Goal: Information Seeking & Learning: Learn about a topic

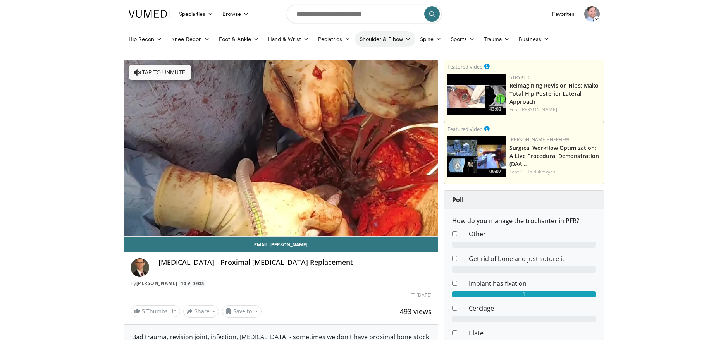
click at [370, 41] on link "Shoulder & Elbow" at bounding box center [385, 38] width 60 height 15
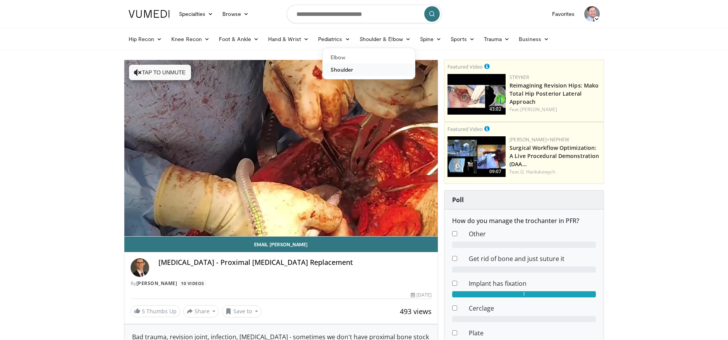
click at [343, 70] on link "Shoulder" at bounding box center [369, 70] width 92 height 12
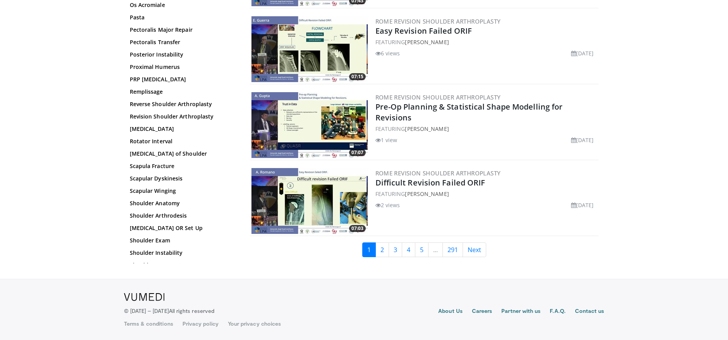
scroll to position [436, 0]
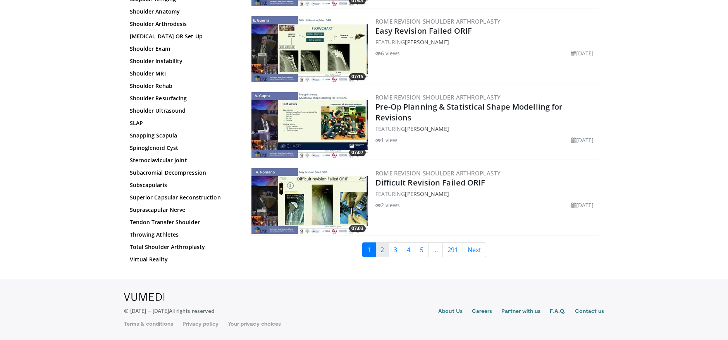
click at [377, 251] on link "2" at bounding box center [382, 250] width 14 height 15
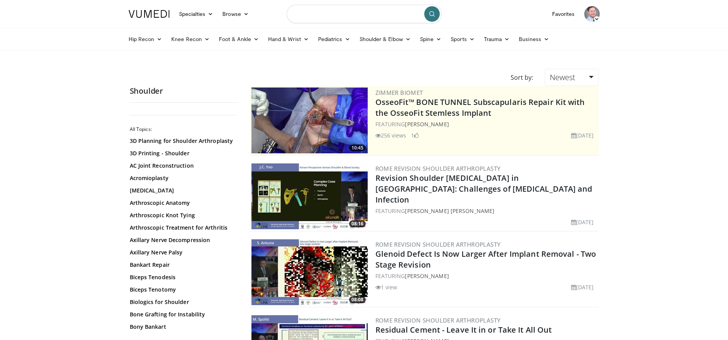
click at [320, 16] on input "Search topics, interventions" at bounding box center [364, 14] width 155 height 19
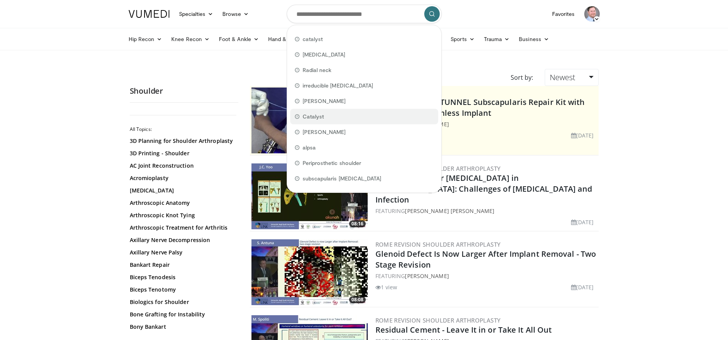
click at [326, 121] on div "Catalyst" at bounding box center [364, 116] width 148 height 15
type input "********"
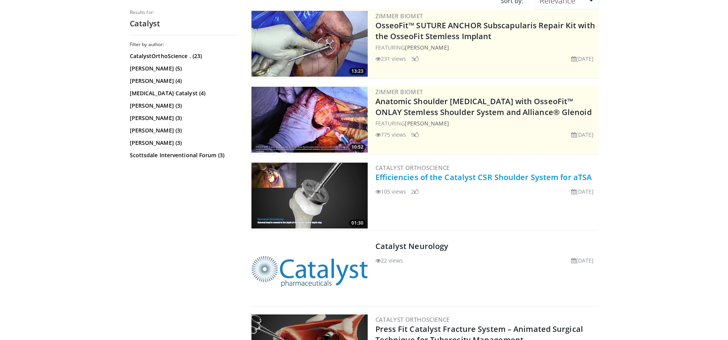
scroll to position [77, 0]
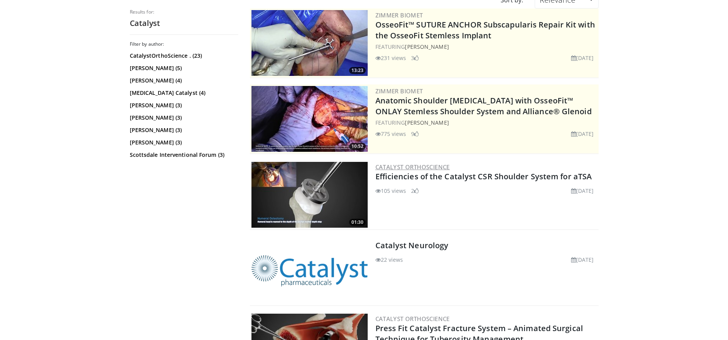
click at [430, 170] on link "Catalyst OrthoScience" at bounding box center [412, 167] width 74 height 8
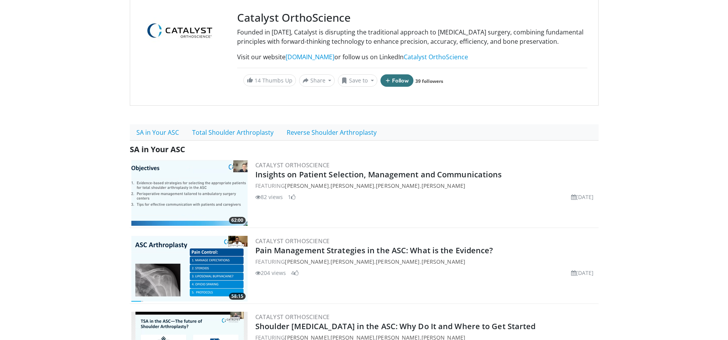
scroll to position [77, 0]
click at [226, 140] on link "Total Shoulder Arthroplasty" at bounding box center [233, 132] width 95 height 16
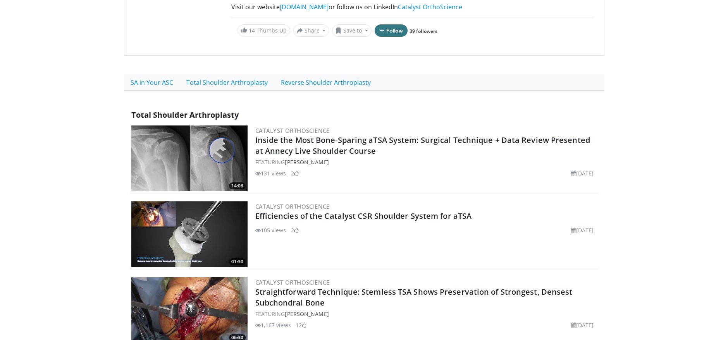
scroll to position [155, 0]
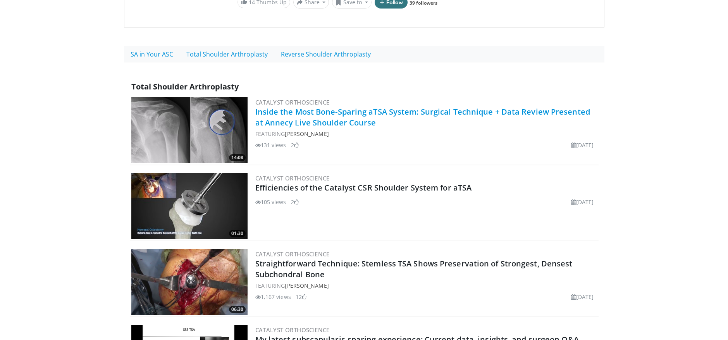
click at [325, 116] on link "Inside the Most Bone-Sparing aTSA System: Surgical Technique + Data Review Pres…" at bounding box center [422, 117] width 335 height 21
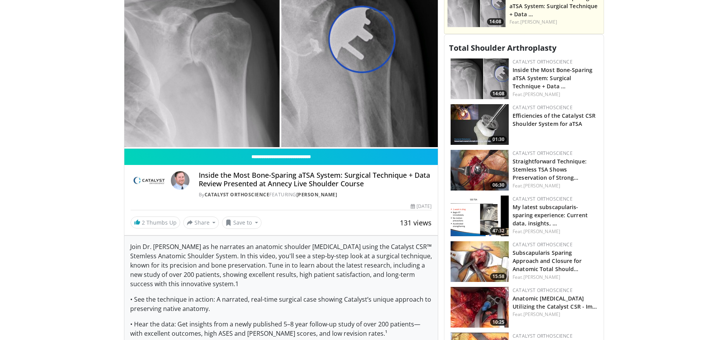
scroll to position [271, 0]
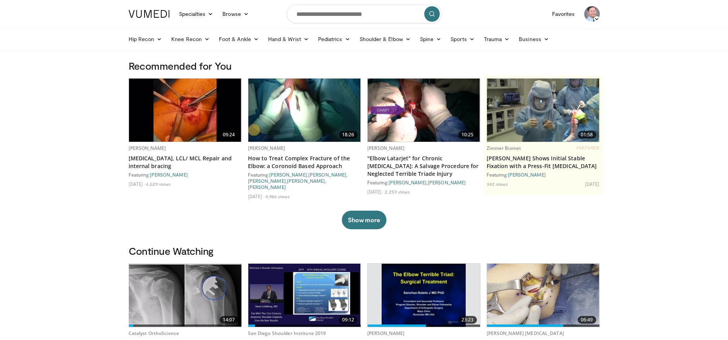
click at [594, 10] on img at bounding box center [591, 13] width 15 height 15
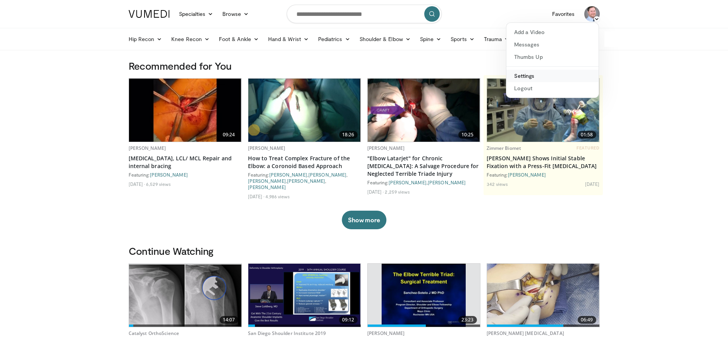
click at [529, 74] on link "Settings" at bounding box center [552, 76] width 92 height 12
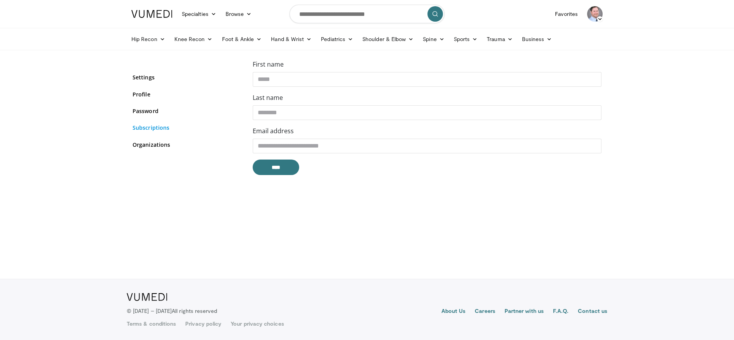
click at [148, 126] on link "Subscriptions" at bounding box center [187, 128] width 108 height 8
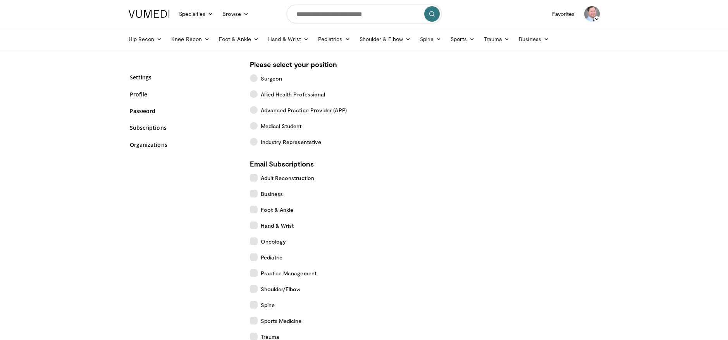
scroll to position [116, 0]
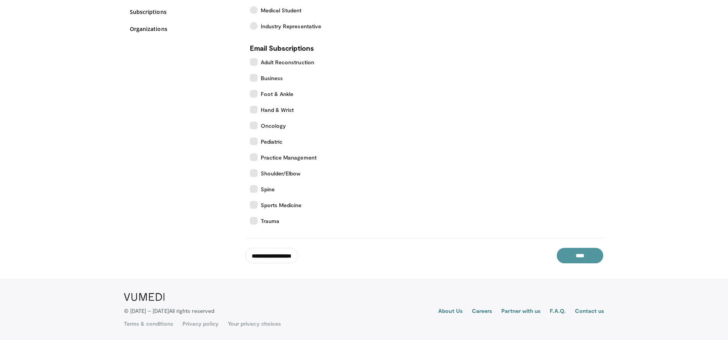
click at [580, 257] on input "****" at bounding box center [580, 255] width 46 height 15
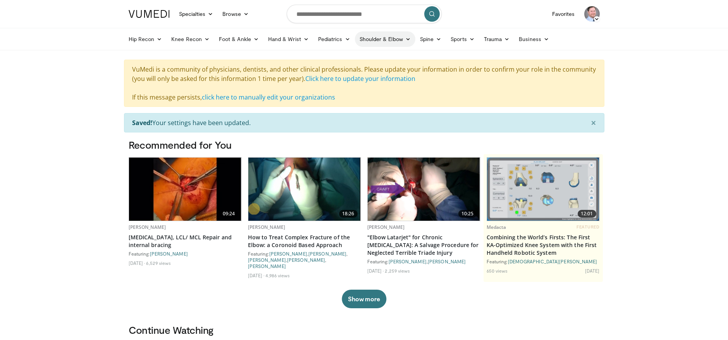
click at [370, 41] on link "Shoulder & Elbow" at bounding box center [385, 38] width 60 height 15
click at [347, 72] on link "Shoulder" at bounding box center [369, 70] width 92 height 12
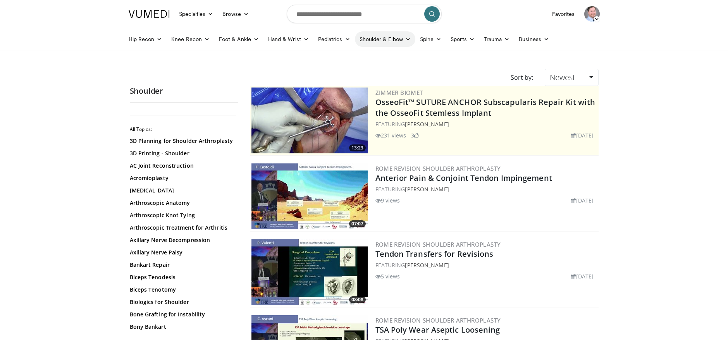
click at [378, 38] on link "Shoulder & Elbow" at bounding box center [385, 38] width 60 height 15
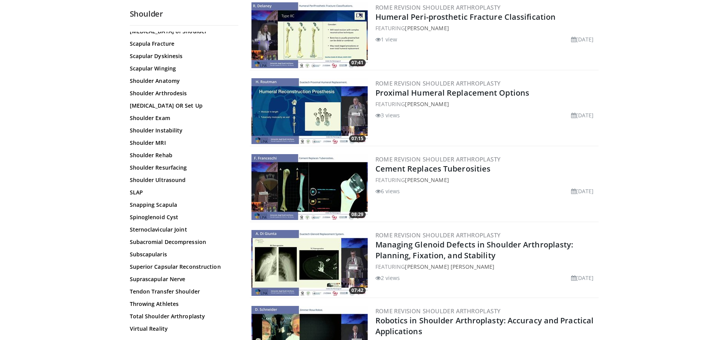
scroll to position [710, 0]
click at [173, 315] on link "Total Shoulder Arthroplasty" at bounding box center [182, 316] width 105 height 8
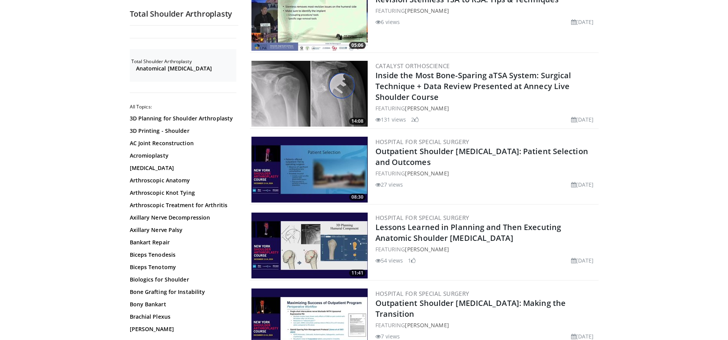
scroll to position [1102, 0]
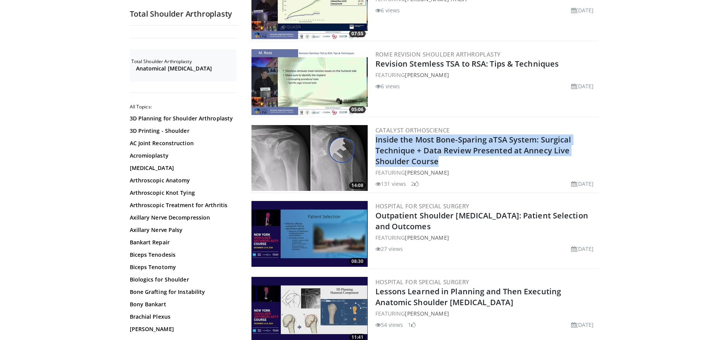
drag, startPoint x: 454, startPoint y: 161, endPoint x: 374, endPoint y: 141, distance: 83.1
click at [374, 141] on div "14:08 Catalyst OrthoScience Inside the Most Bone-Sparing aTSA System: Surgical …" at bounding box center [424, 159] width 349 height 70
copy link "Inside the Most Bone-Sparing aTSA System: Surgical Technique + Data Review Pres…"
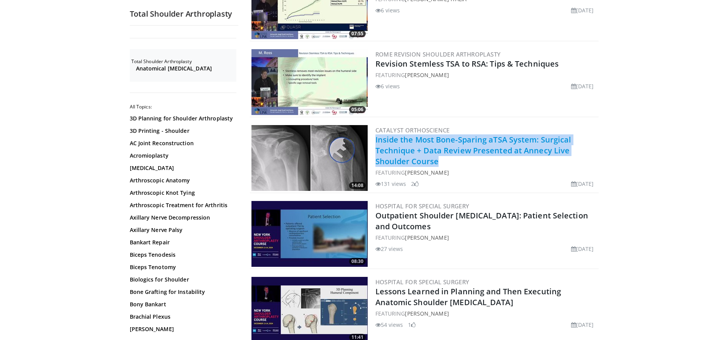
copy link "Inside the Most Bone-Sparing aTSA System: Surgical Technique + Data Review Pres…"
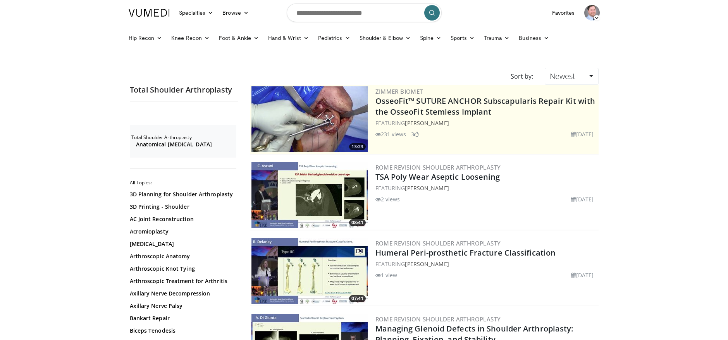
scroll to position [0, 0]
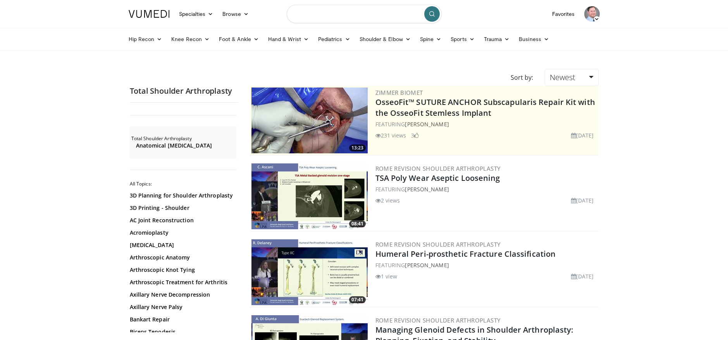
click at [328, 14] on input "Search topics, interventions" at bounding box center [364, 14] width 155 height 19
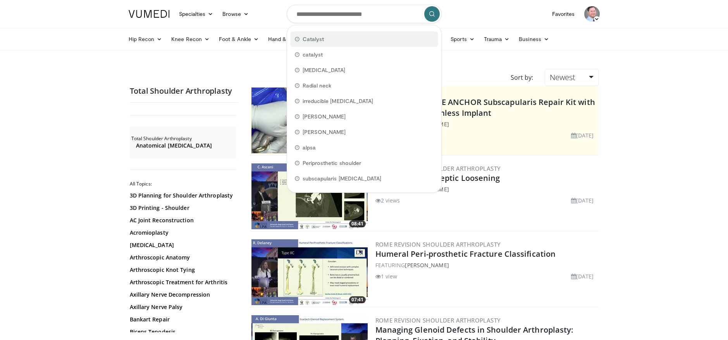
click at [324, 36] on div "Catalyst" at bounding box center [364, 38] width 148 height 15
type input "********"
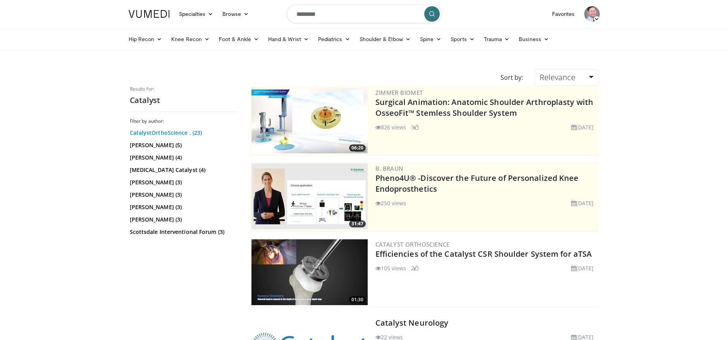
click at [173, 131] on link "CatalystOrthoScience . (23)" at bounding box center [183, 133] width 107 height 8
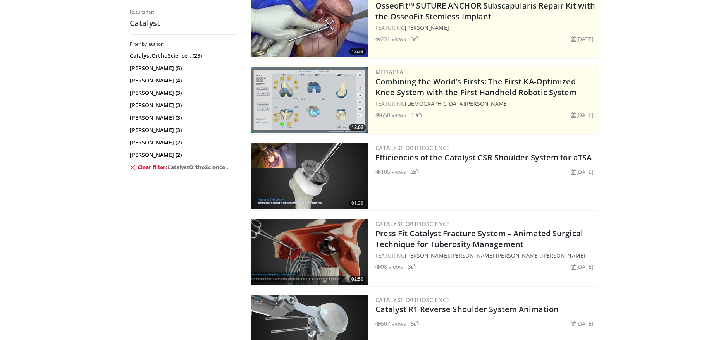
scroll to position [116, 0]
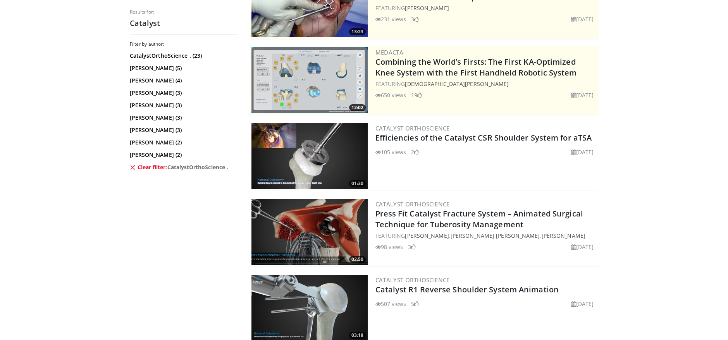
click at [442, 129] on link "Catalyst OrthoScience" at bounding box center [412, 128] width 74 height 8
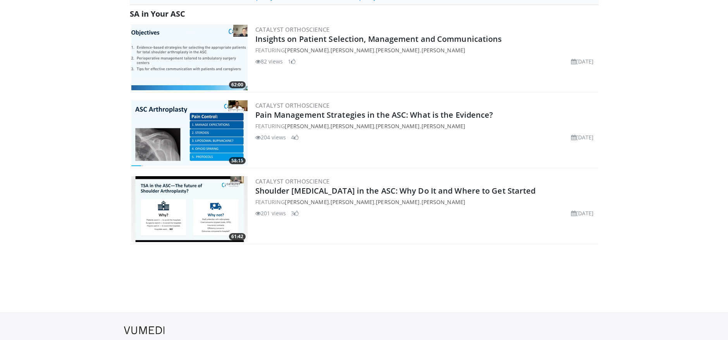
scroll to position [232, 0]
